Goal: Task Accomplishment & Management: Complete application form

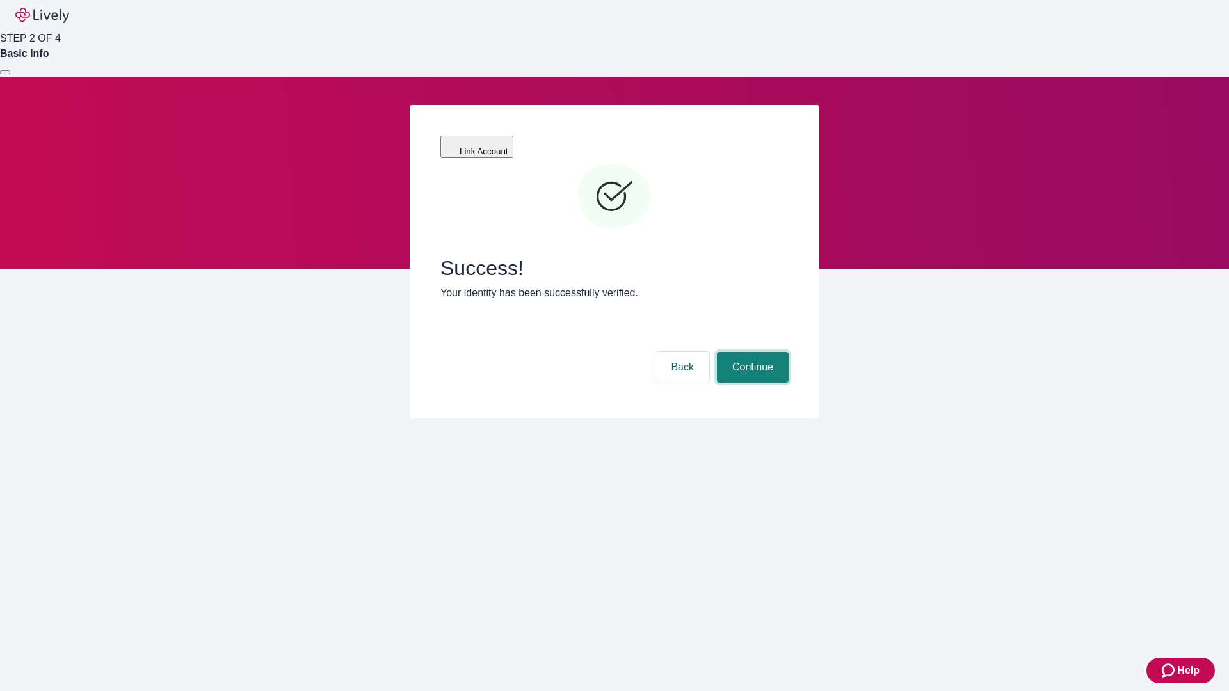
click at [751, 352] on button "Continue" at bounding box center [753, 367] width 72 height 31
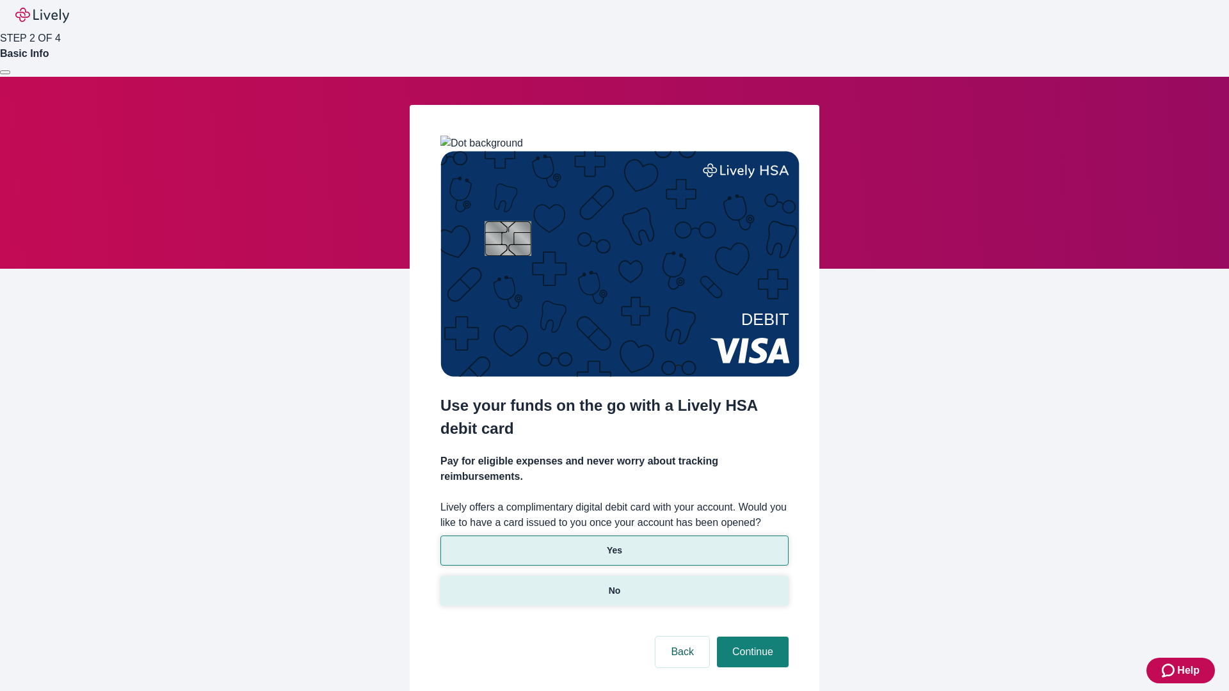
click at [614, 584] on p "No" at bounding box center [615, 590] width 12 height 13
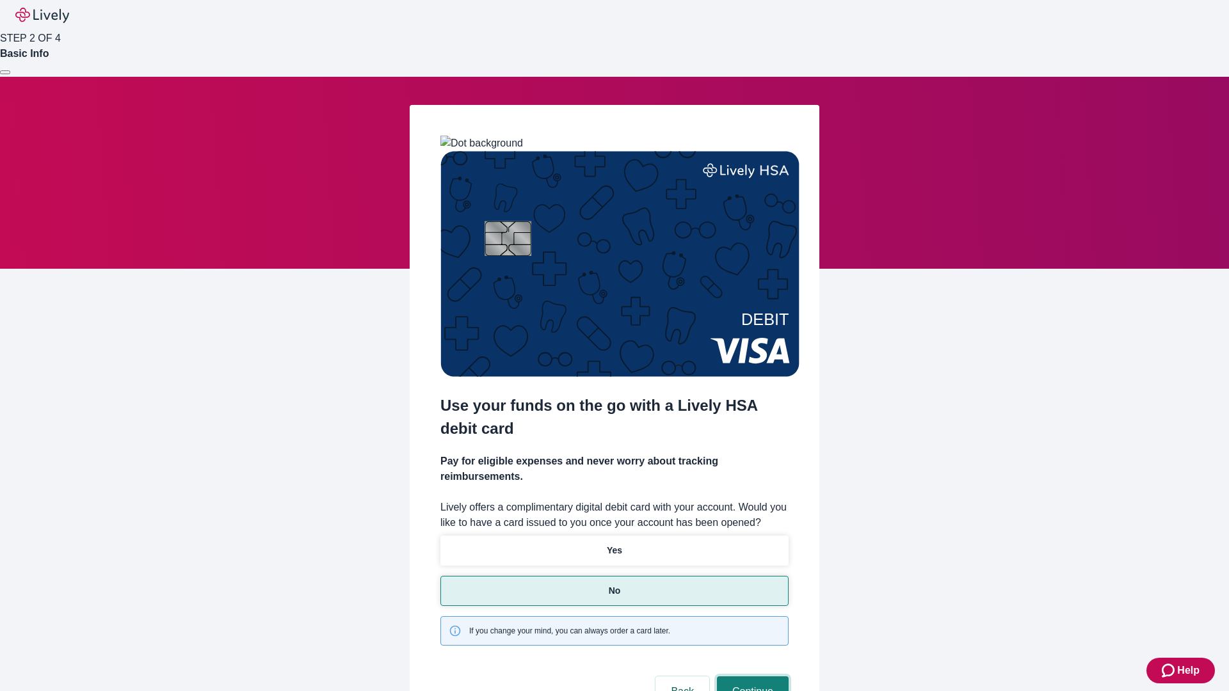
click at [751, 677] on button "Continue" at bounding box center [753, 692] width 72 height 31
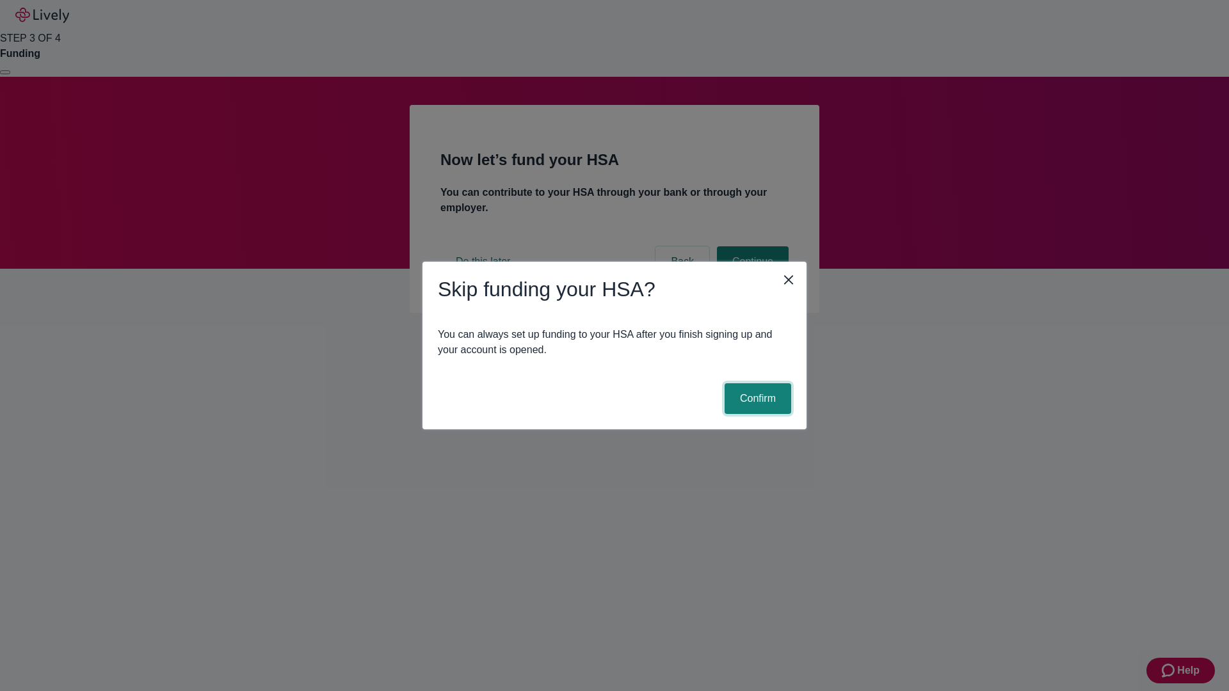
click at [756, 399] on button "Confirm" at bounding box center [758, 398] width 67 height 31
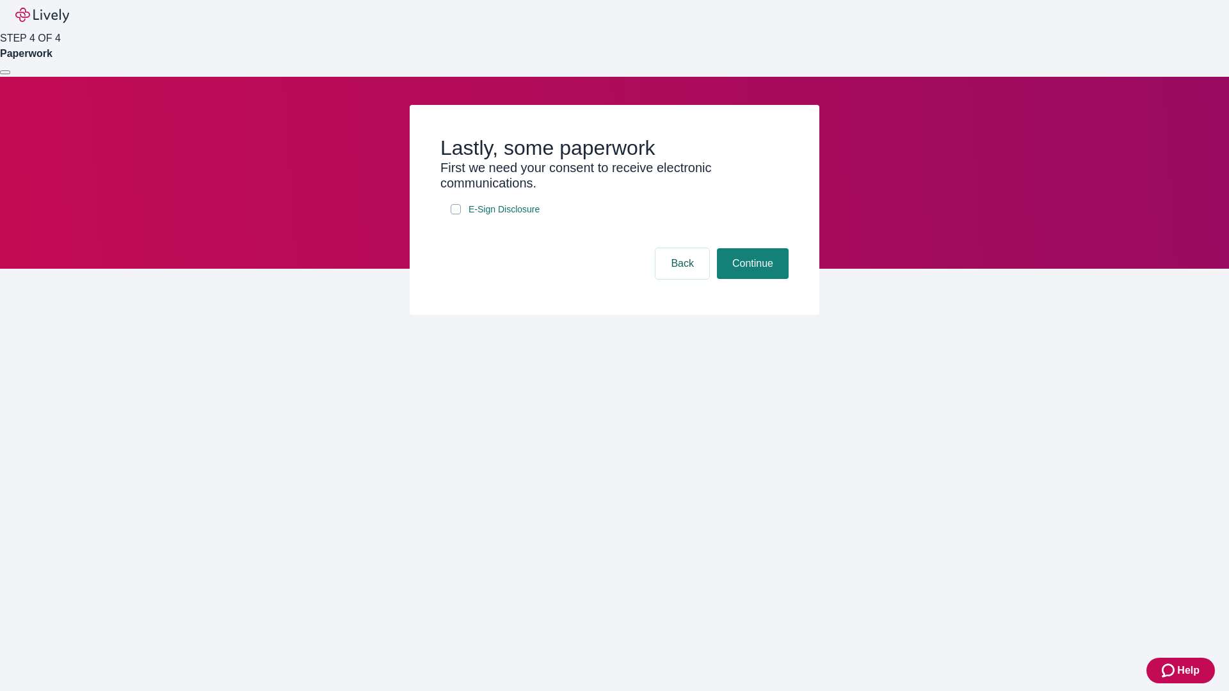
click at [456, 214] on input "E-Sign Disclosure" at bounding box center [456, 209] width 10 height 10
checkbox input "true"
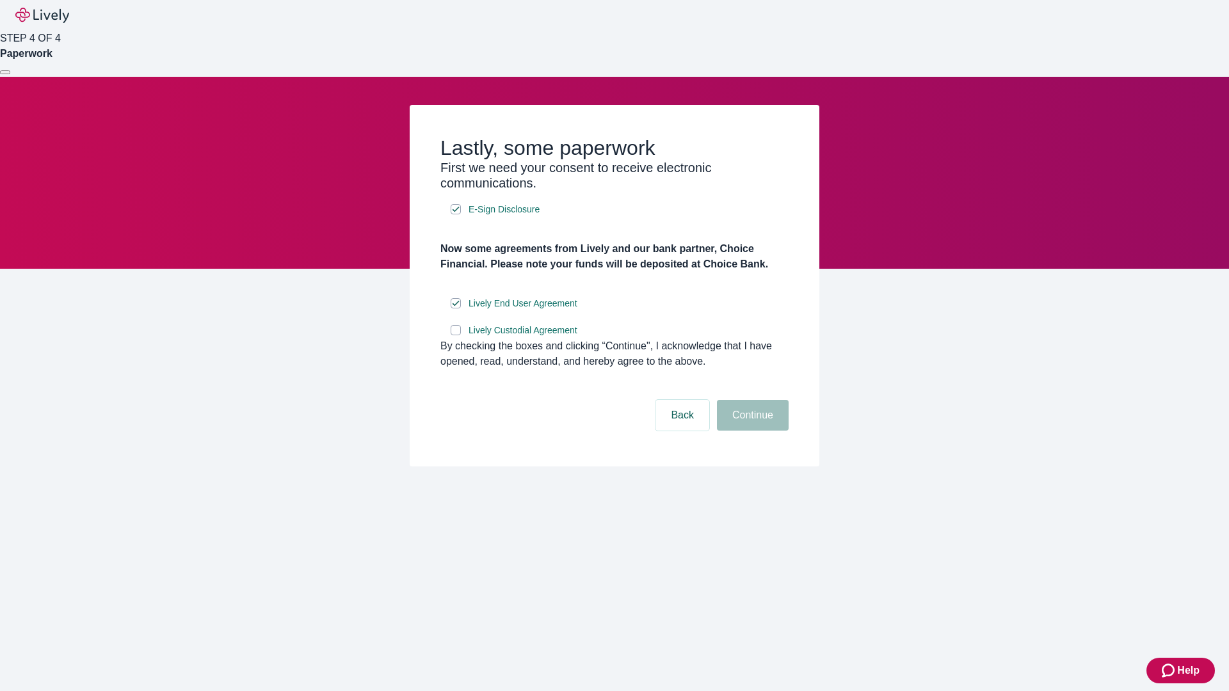
click at [456, 335] on input "Lively Custodial Agreement" at bounding box center [456, 330] width 10 height 10
checkbox input "true"
click at [751, 431] on button "Continue" at bounding box center [753, 415] width 72 height 31
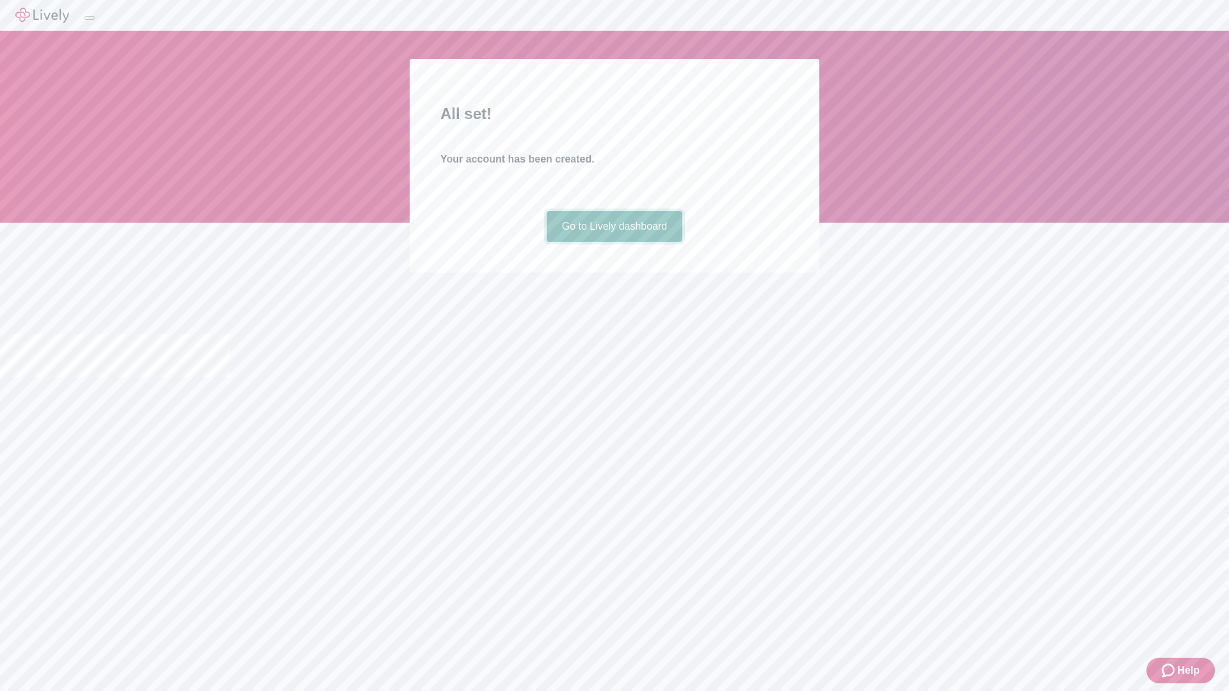
click at [614, 242] on link "Go to Lively dashboard" at bounding box center [615, 226] width 136 height 31
